Goal: Transaction & Acquisition: Purchase product/service

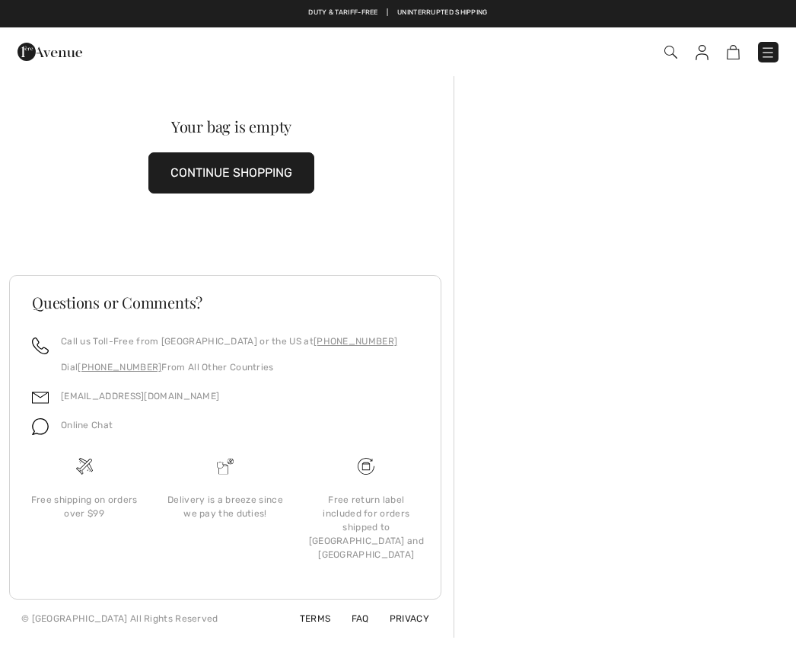
click at [675, 46] on img at bounding box center [671, 52] width 13 height 13
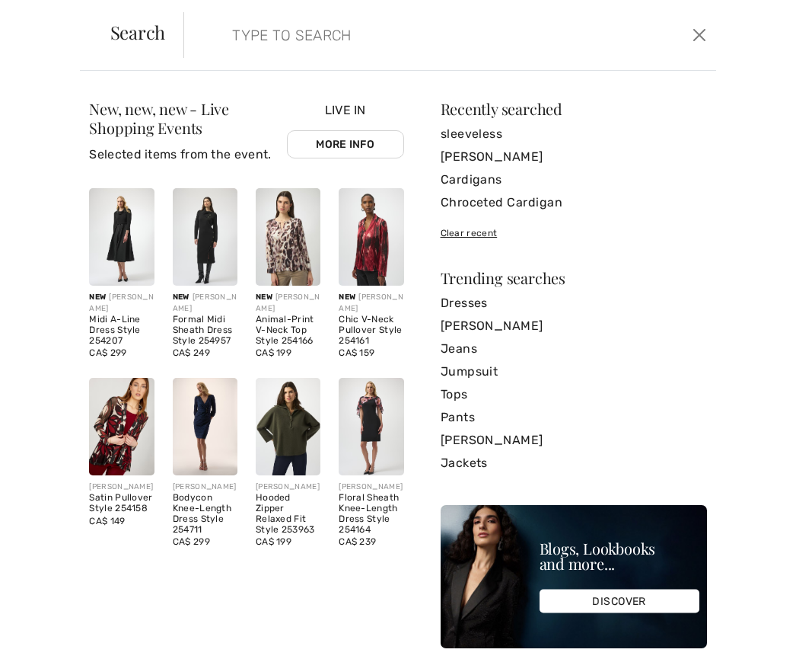
click at [279, 43] on input "search" at bounding box center [396, 35] width 351 height 46
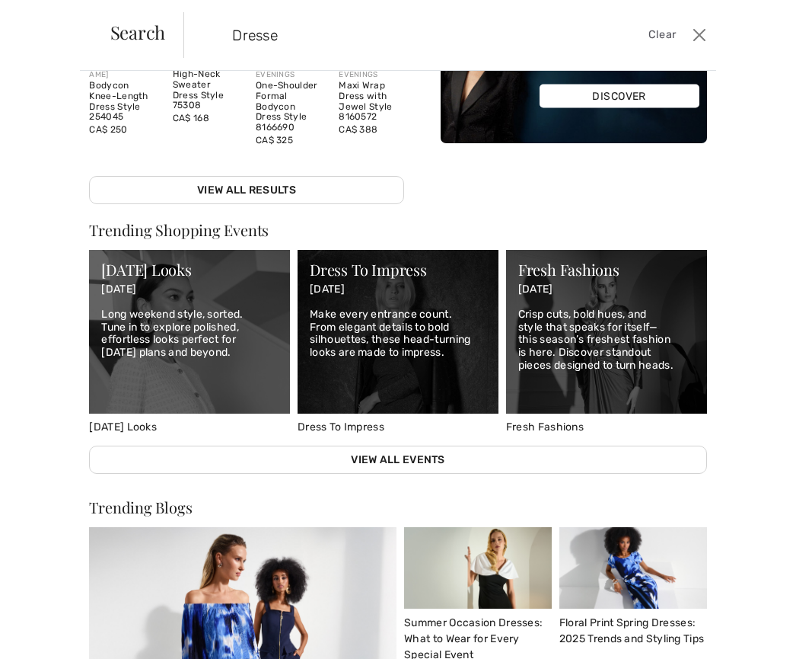
scroll to position [380, 0]
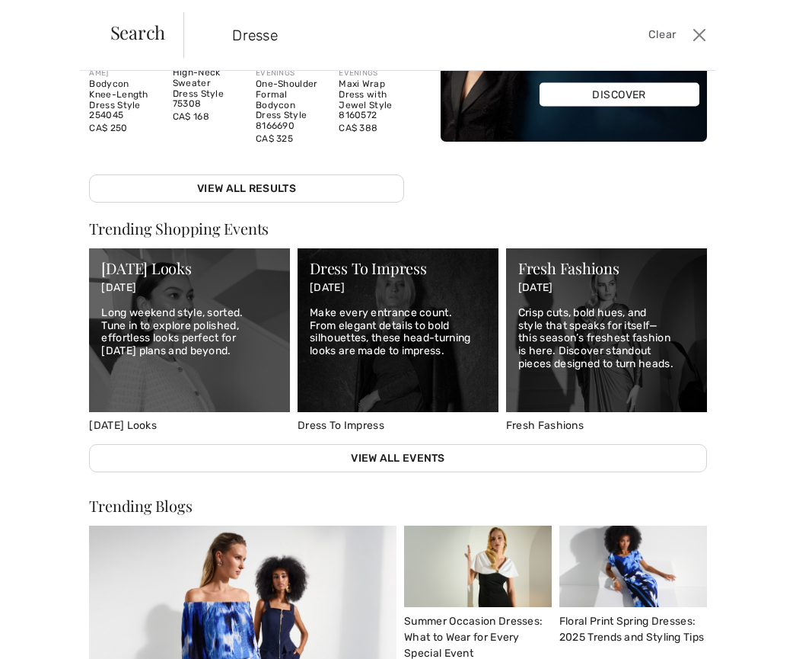
type input "Dresse"
click at [297, 185] on link "View All Results" at bounding box center [246, 188] width 314 height 28
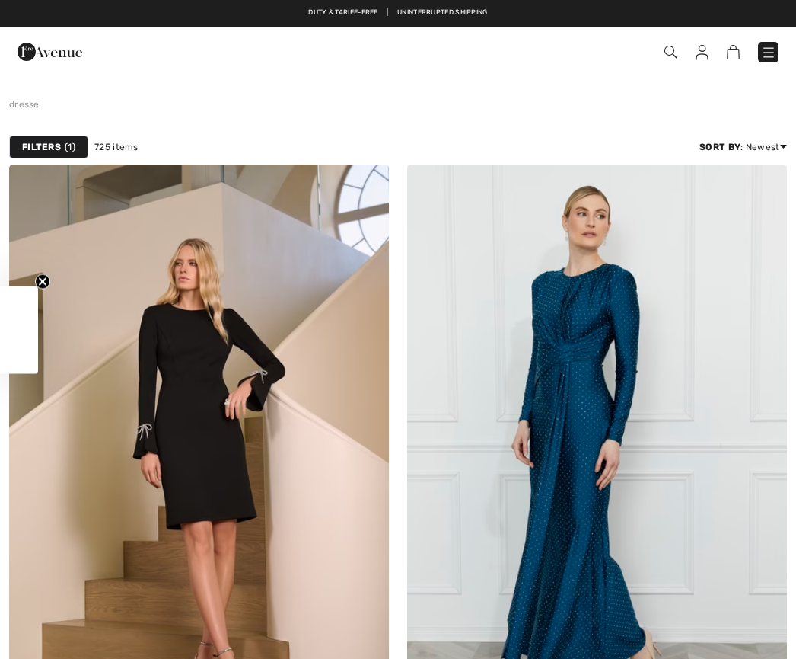
checkbox input "true"
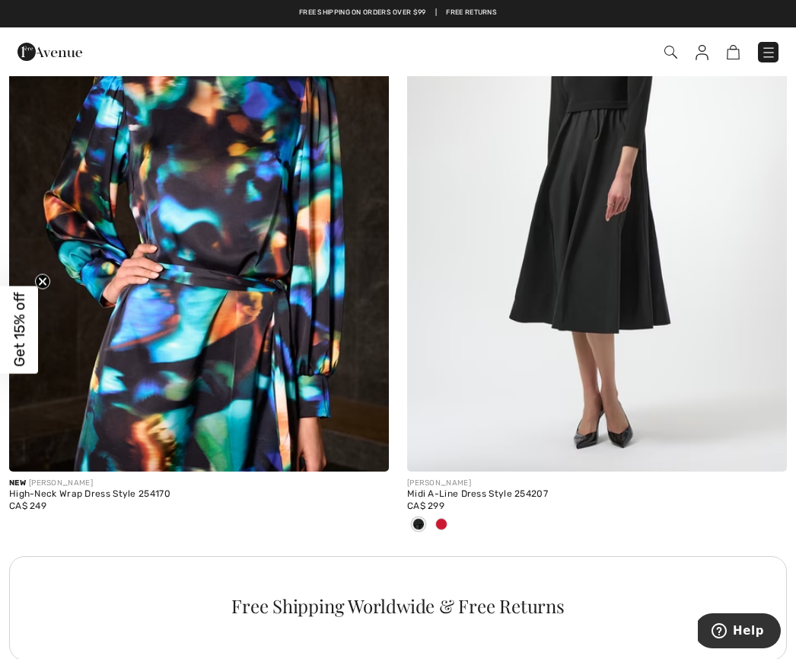
scroll to position [7470, 0]
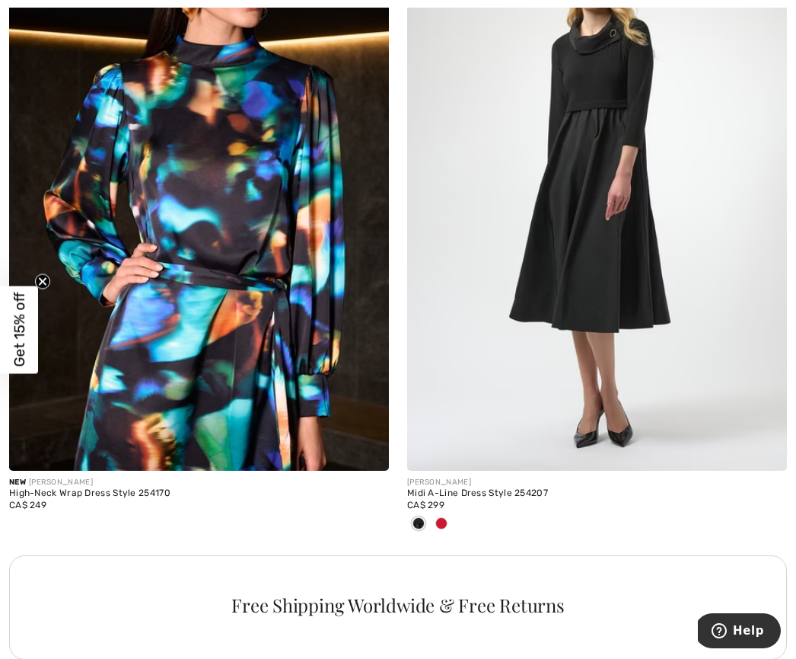
click at [636, 284] on img at bounding box center [597, 185] width 380 height 570
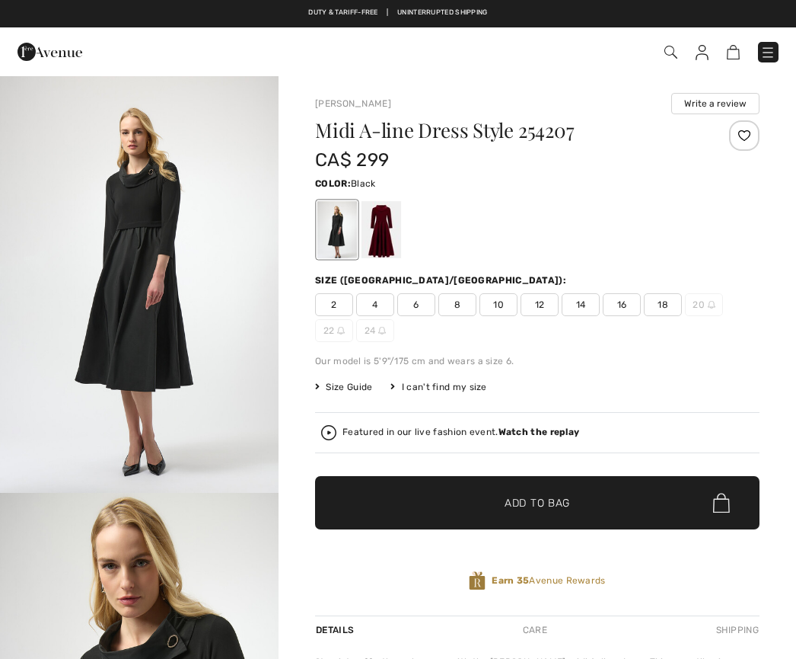
checkbox input "true"
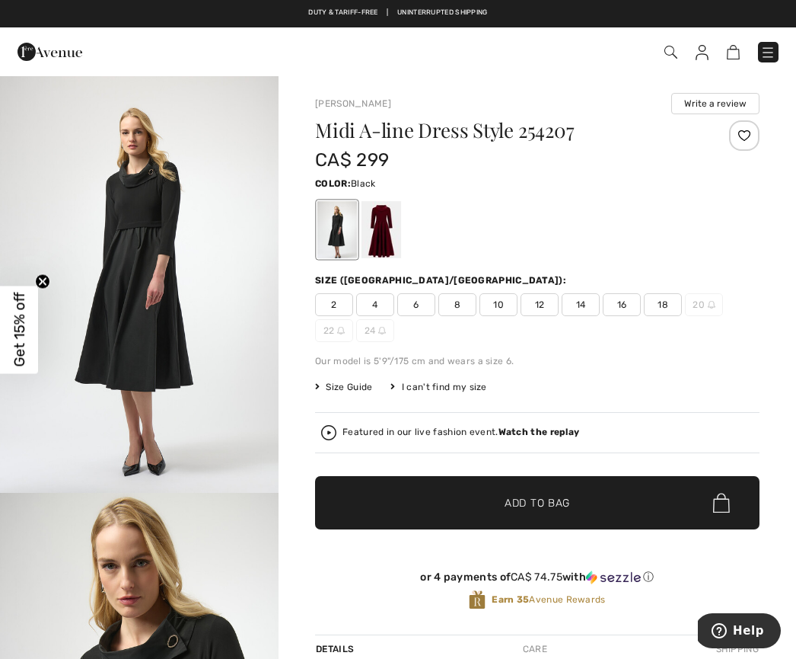
click at [528, 337] on div "2 4 6 8 10 12 14 16 18 20 22 24" at bounding box center [537, 317] width 445 height 49
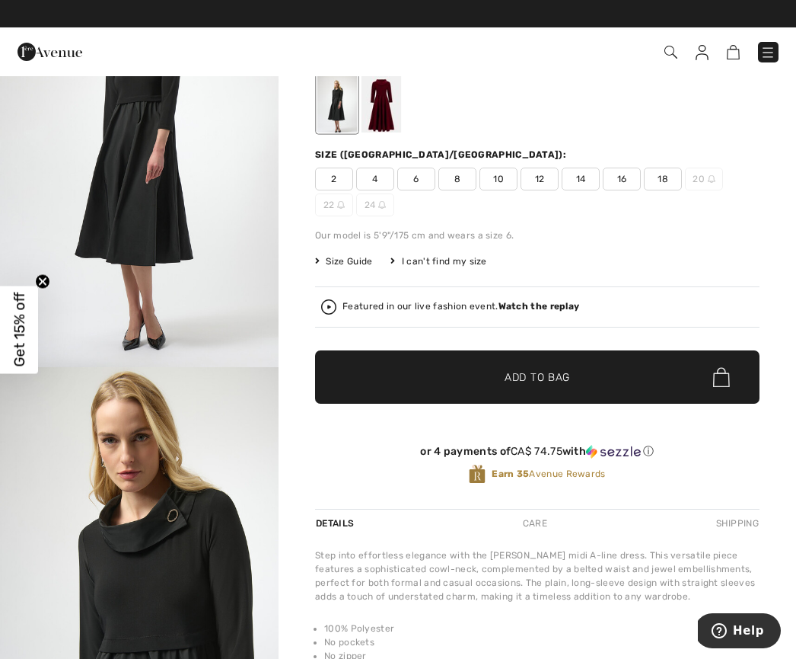
scroll to position [125, 0]
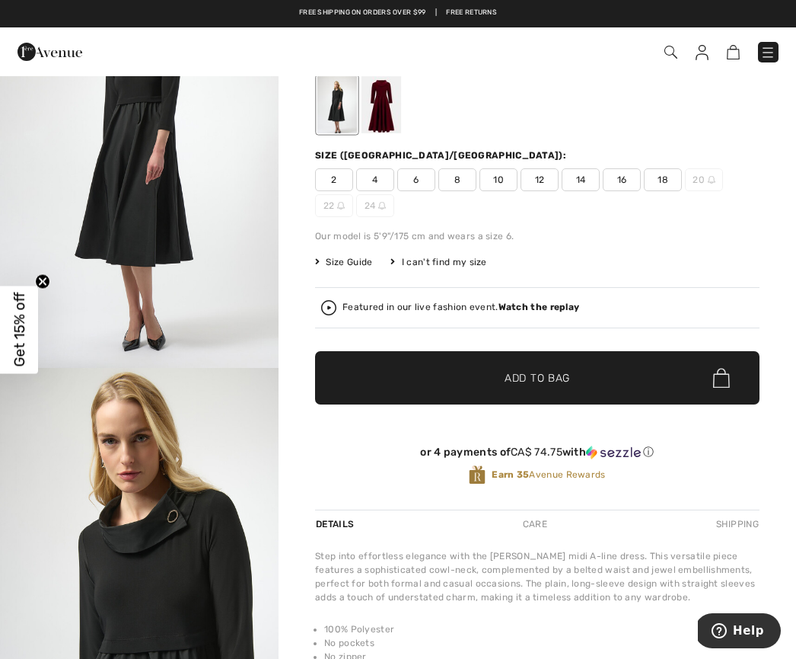
click at [556, 314] on div "Featured in our live fashion event. Watch the replay" at bounding box center [537, 307] width 432 height 15
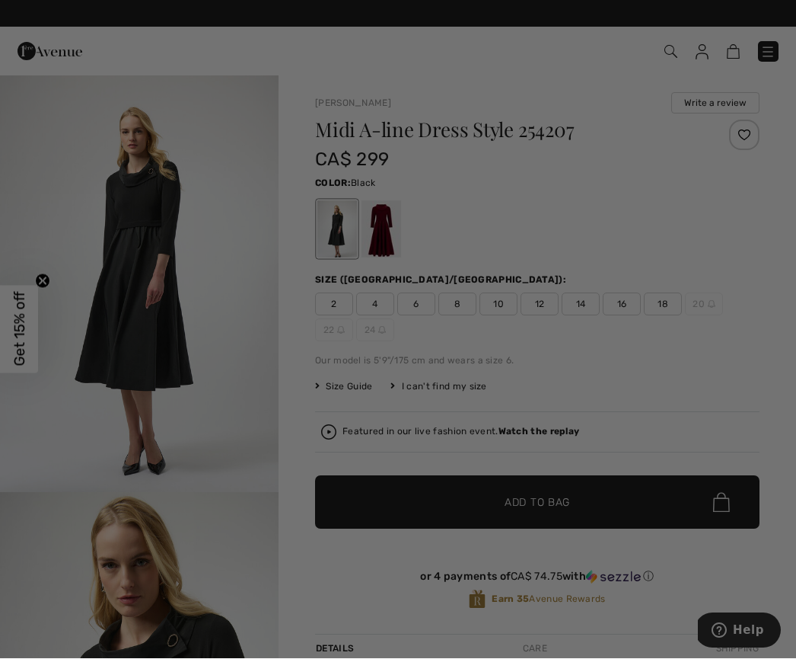
scroll to position [0, 0]
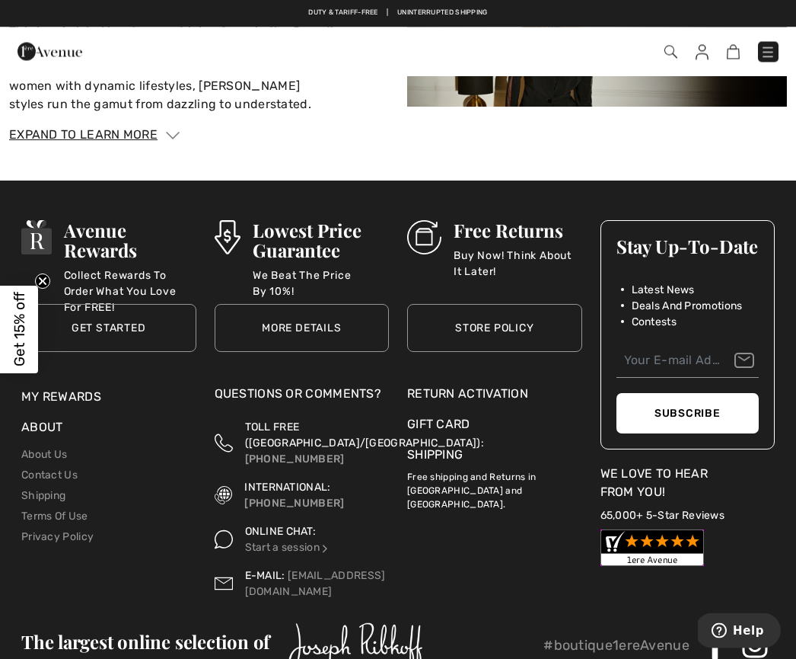
scroll to position [2703, 0]
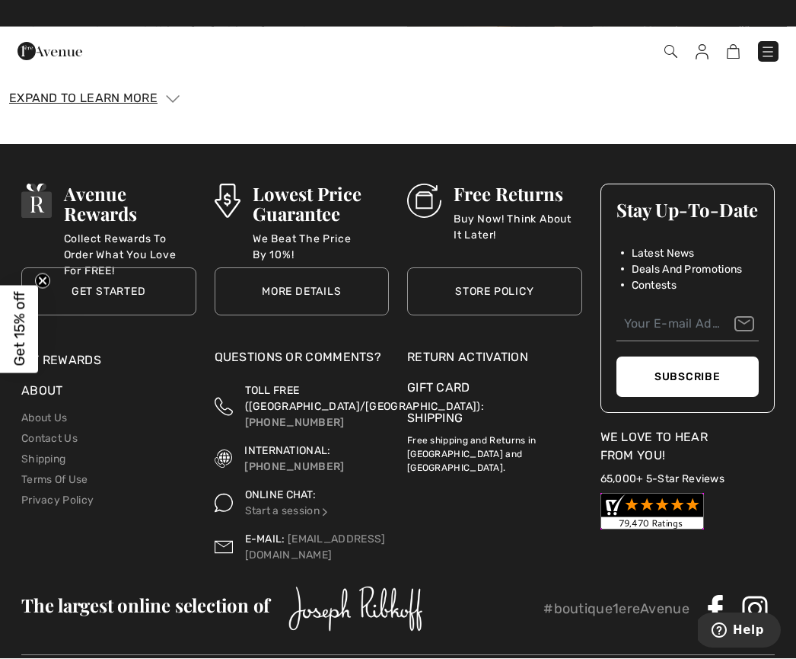
click at [557, 164] on div "Avenue Rewards Collect Rewards To Order What You Love For FREE! Get Started Get…" at bounding box center [398, 450] width 796 height 610
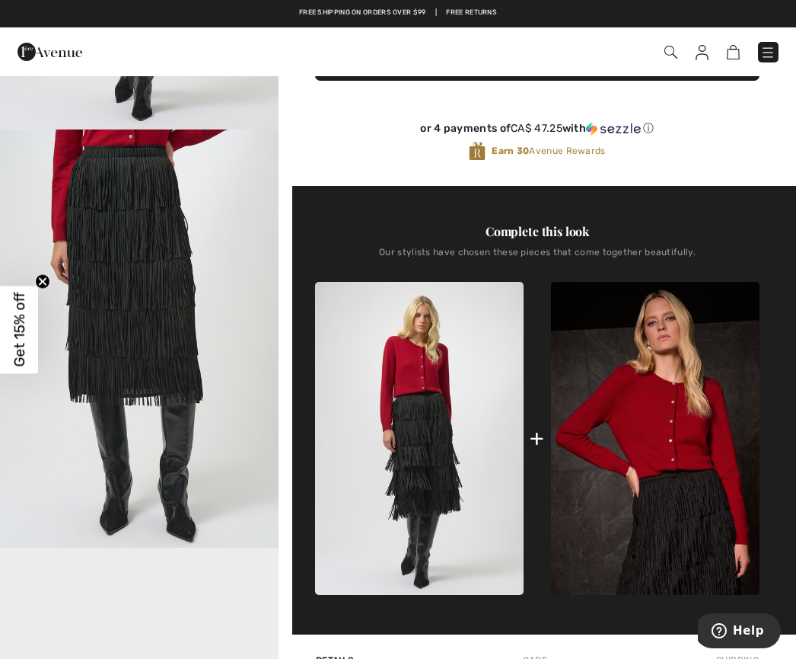
scroll to position [0, 0]
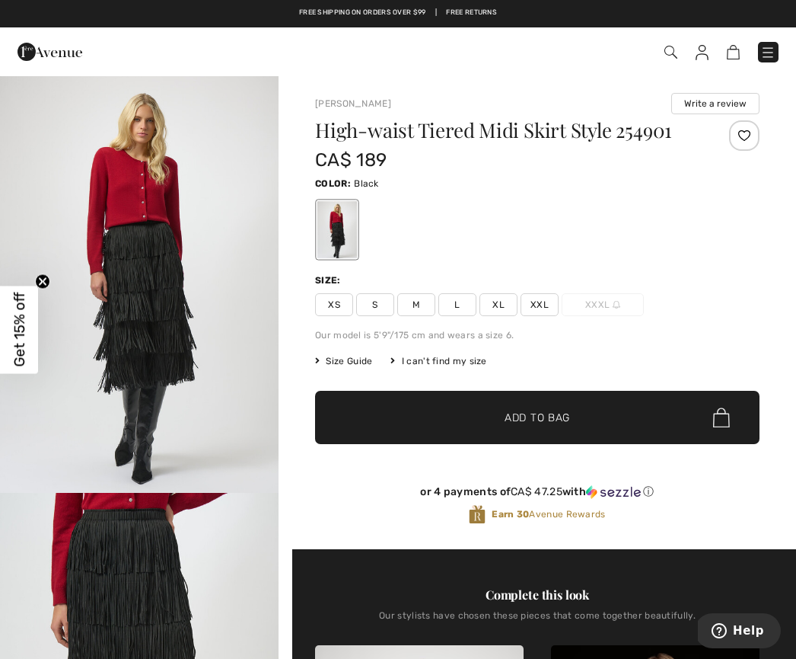
click at [675, 51] on img at bounding box center [671, 52] width 13 height 13
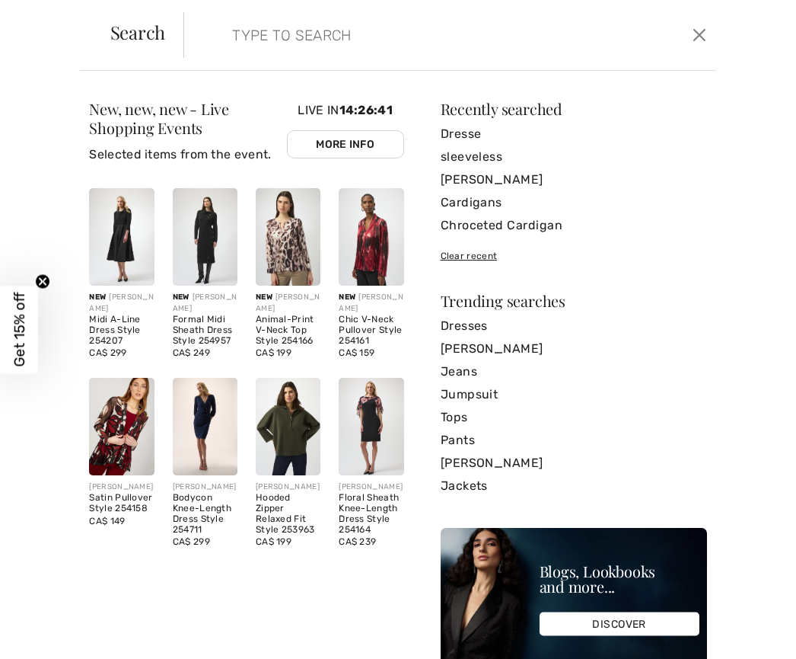
click at [135, 234] on img at bounding box center [121, 236] width 65 height 97
click at [132, 238] on img at bounding box center [121, 236] width 65 height 97
click at [119, 241] on img at bounding box center [121, 236] width 65 height 97
click at [123, 317] on div "Midi A-Line Dress Style 254207" at bounding box center [121, 329] width 65 height 31
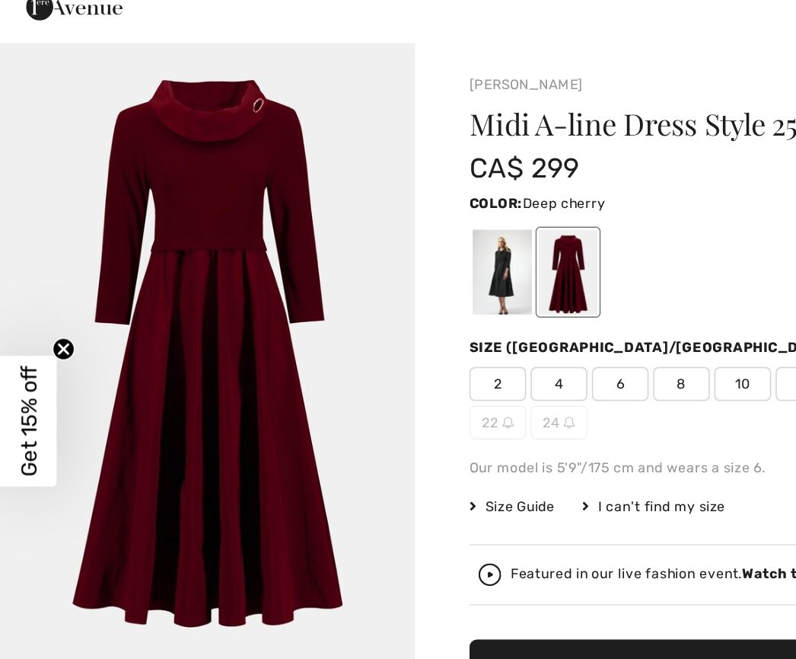
click at [28, 295] on span "Get 15% off" at bounding box center [19, 330] width 38 height 88
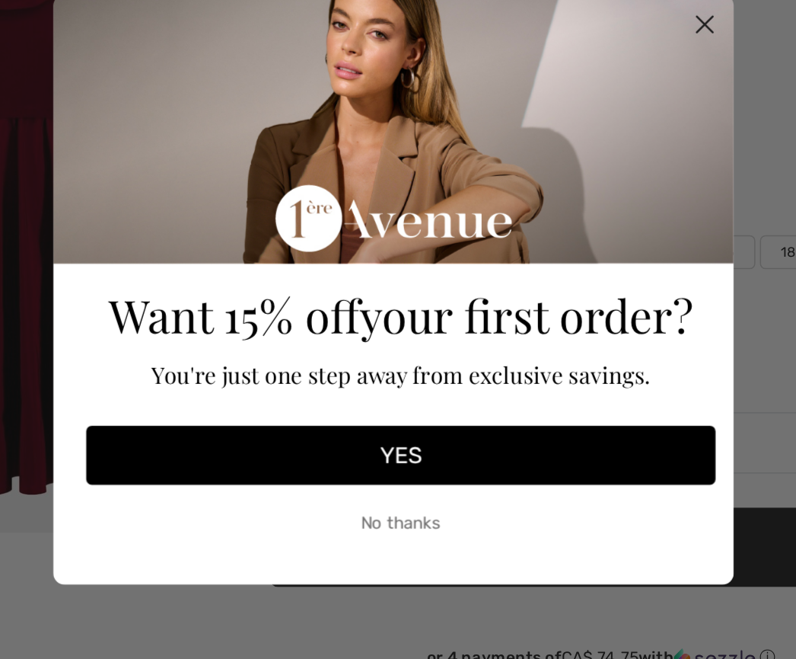
click at [289, 421] on button "YES" at bounding box center [403, 441] width 423 height 40
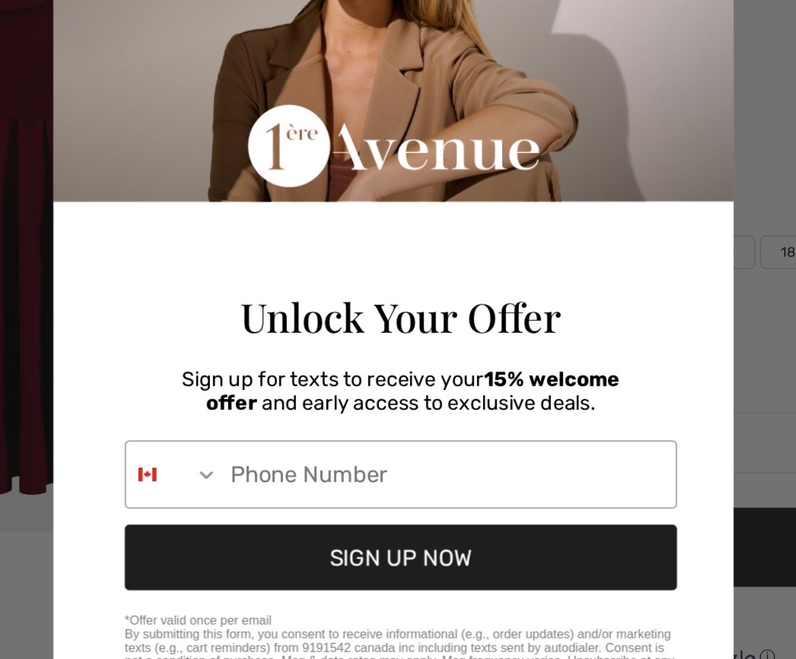
click at [281, 432] on input "Phone Number" at bounding box center [434, 454] width 307 height 44
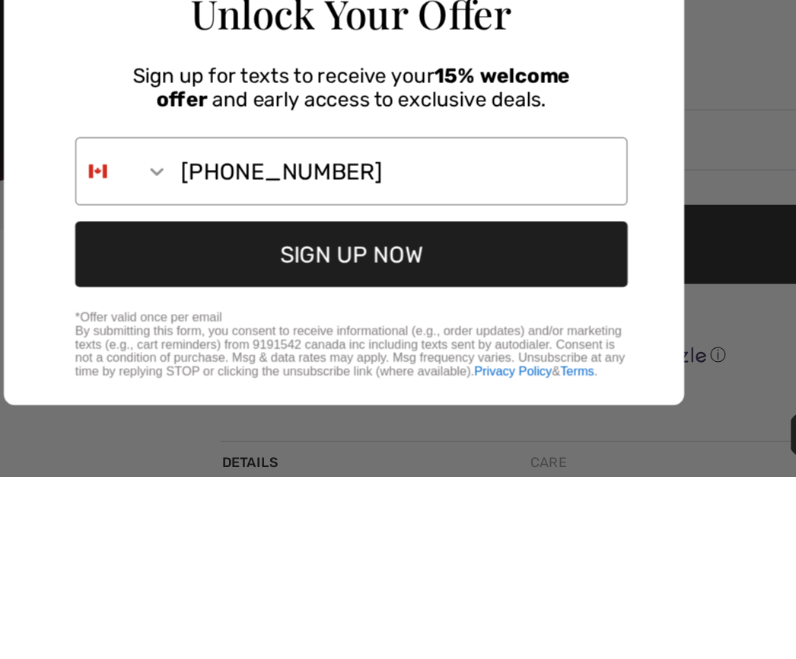
type input "1-705-492-8824"
click at [262, 487] on button "SIGN UP NOW" at bounding box center [403, 509] width 371 height 44
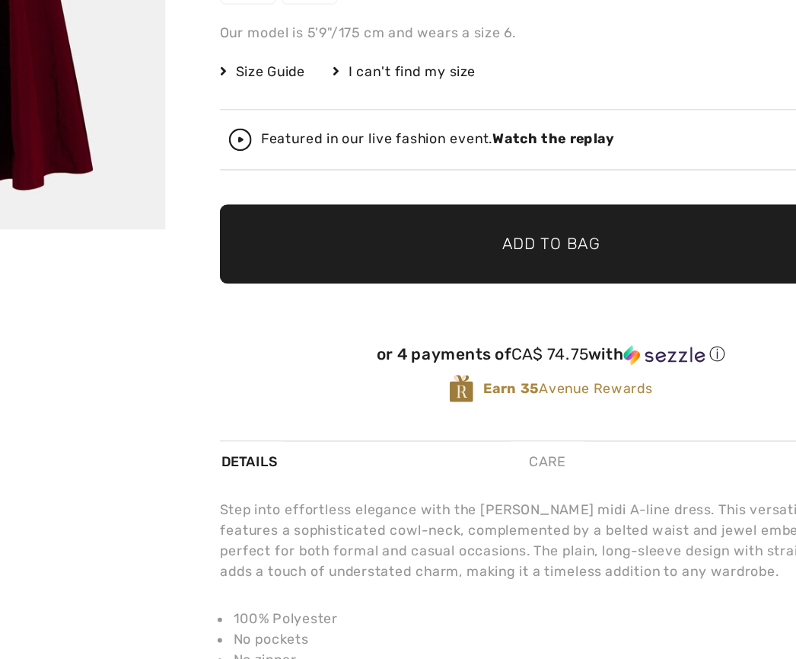
click at [481, 270] on div "Close dialog Thanks for subscribing! Check your SMS for a confirmation message.…" at bounding box center [398, 329] width 796 height 659
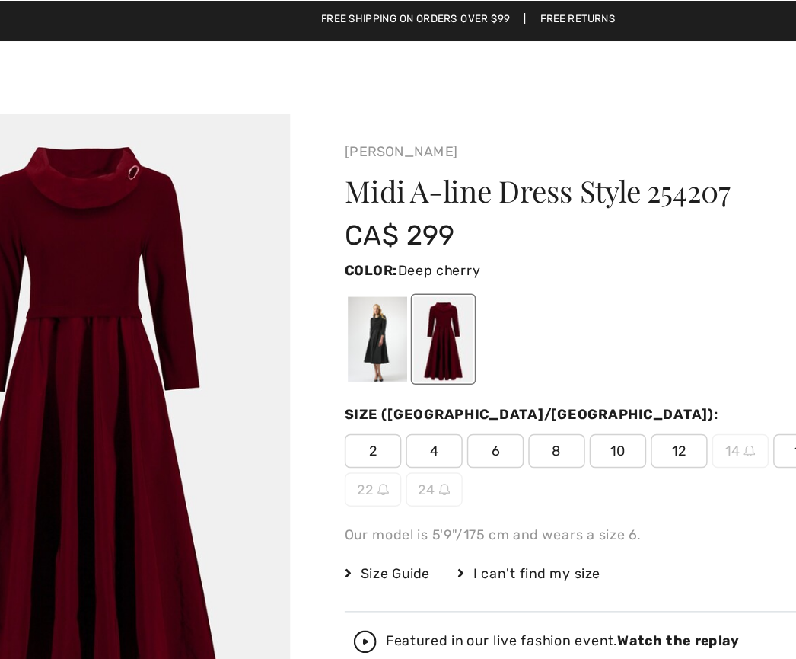
scroll to position [1, 0]
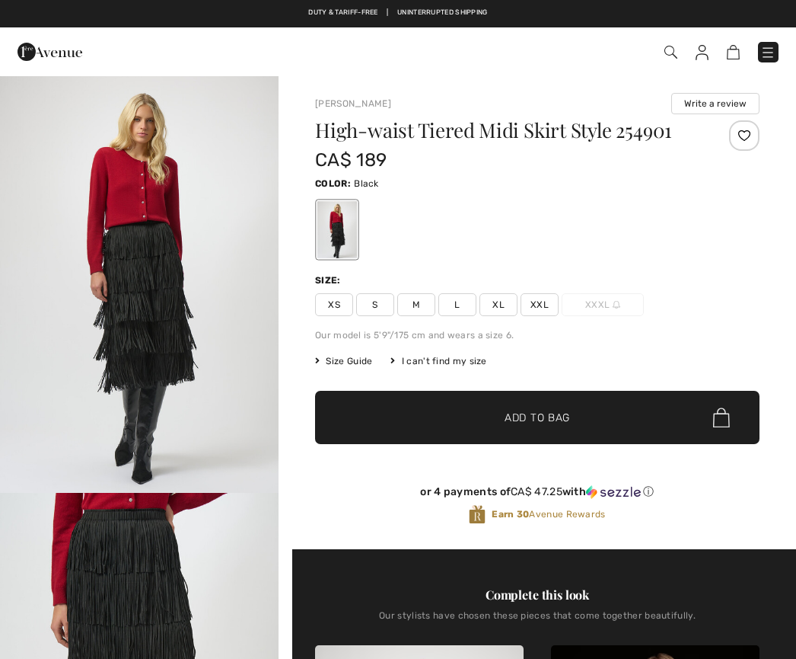
checkbox input "true"
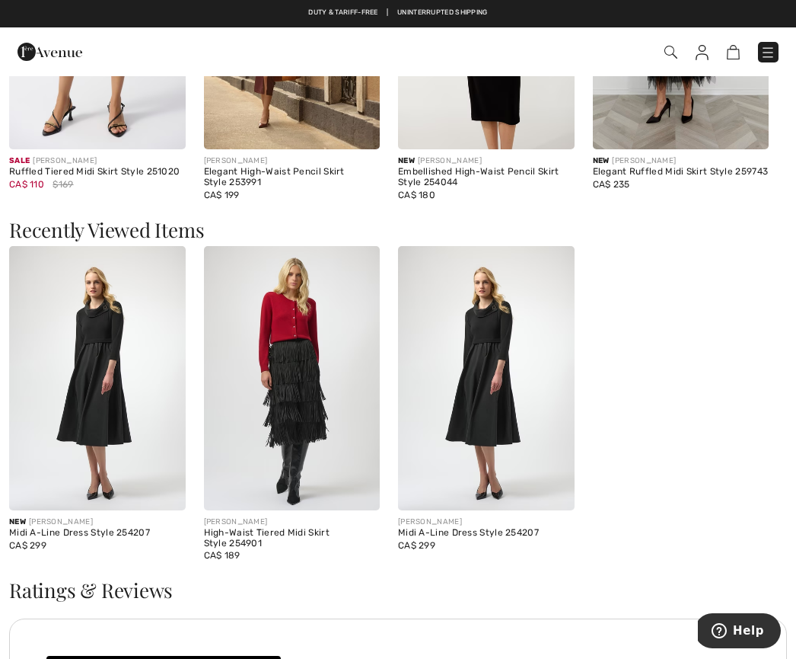
scroll to position [1890, 0]
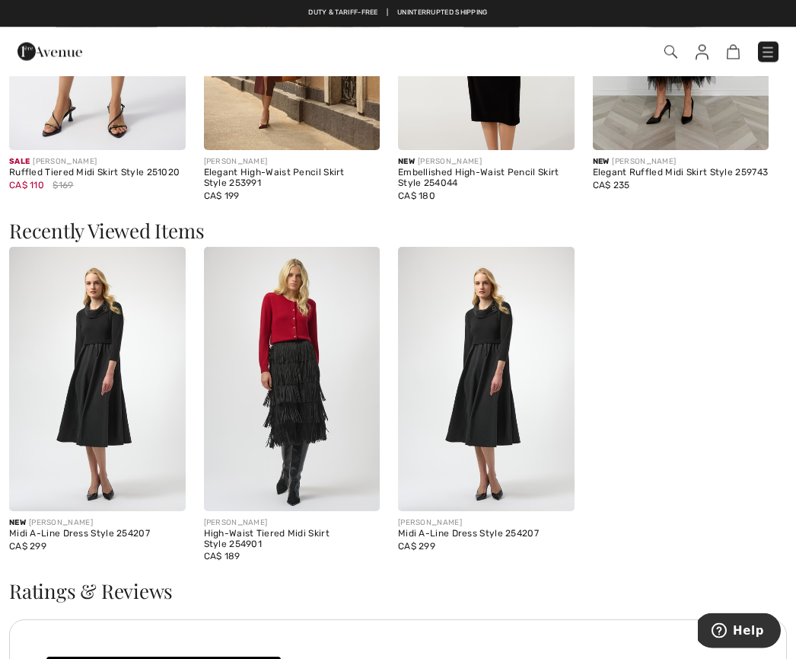
click at [158, 396] on img at bounding box center [97, 379] width 177 height 264
